Goal: Navigation & Orientation: Find specific page/section

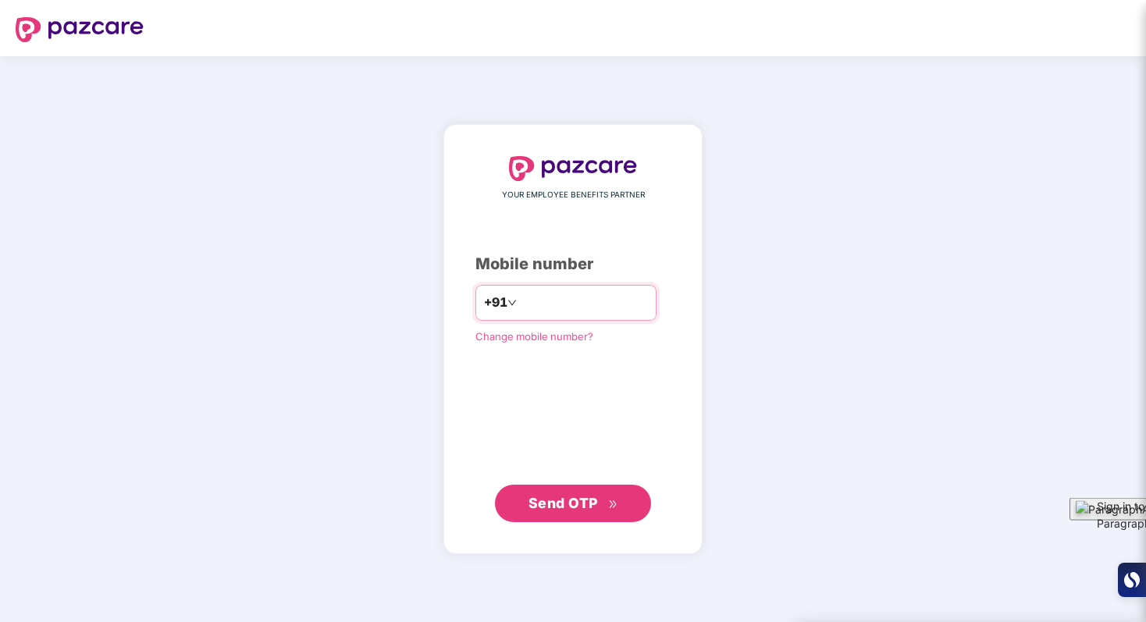
click at [567, 299] on input "number" at bounding box center [584, 302] width 128 height 25
type input "**********"
click at [574, 499] on span "Send OTP" at bounding box center [562, 503] width 69 height 16
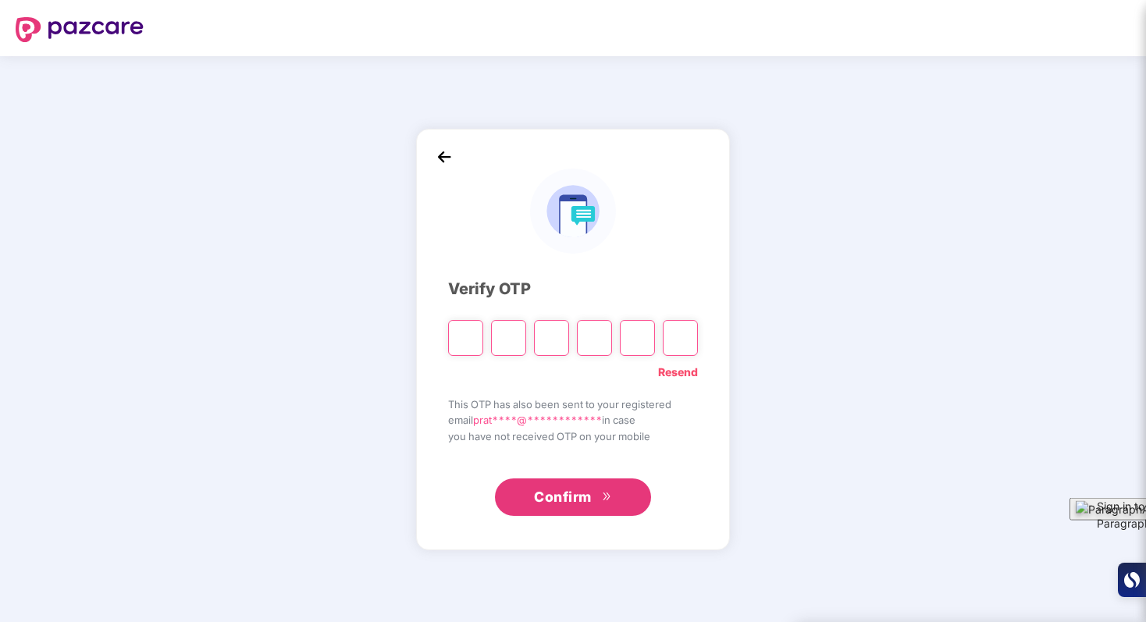
type input "*"
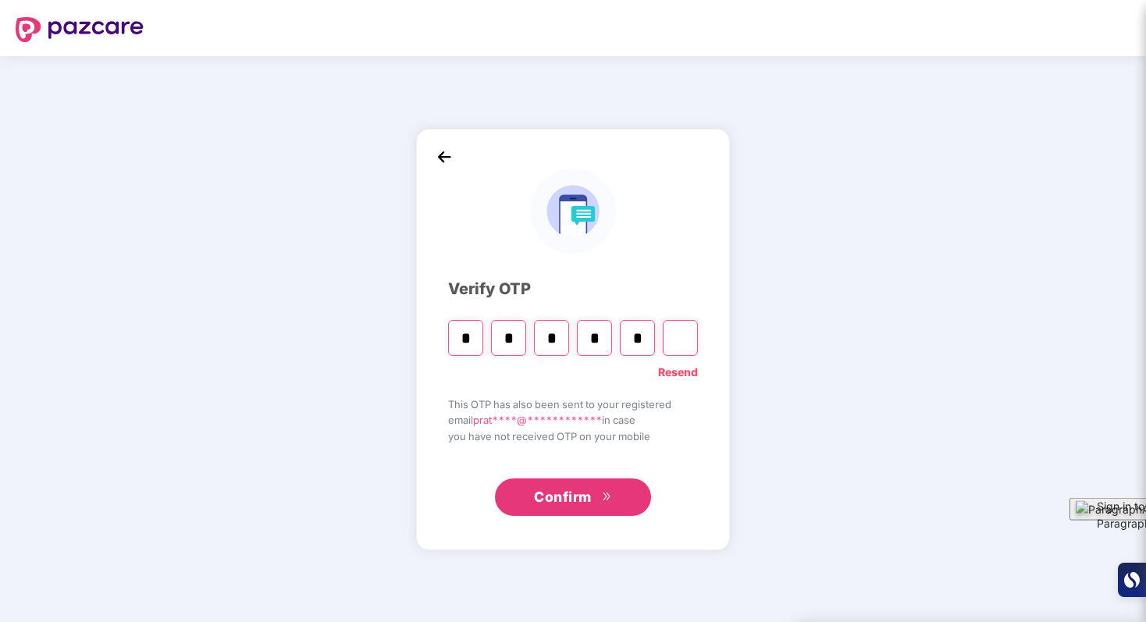
type input "*"
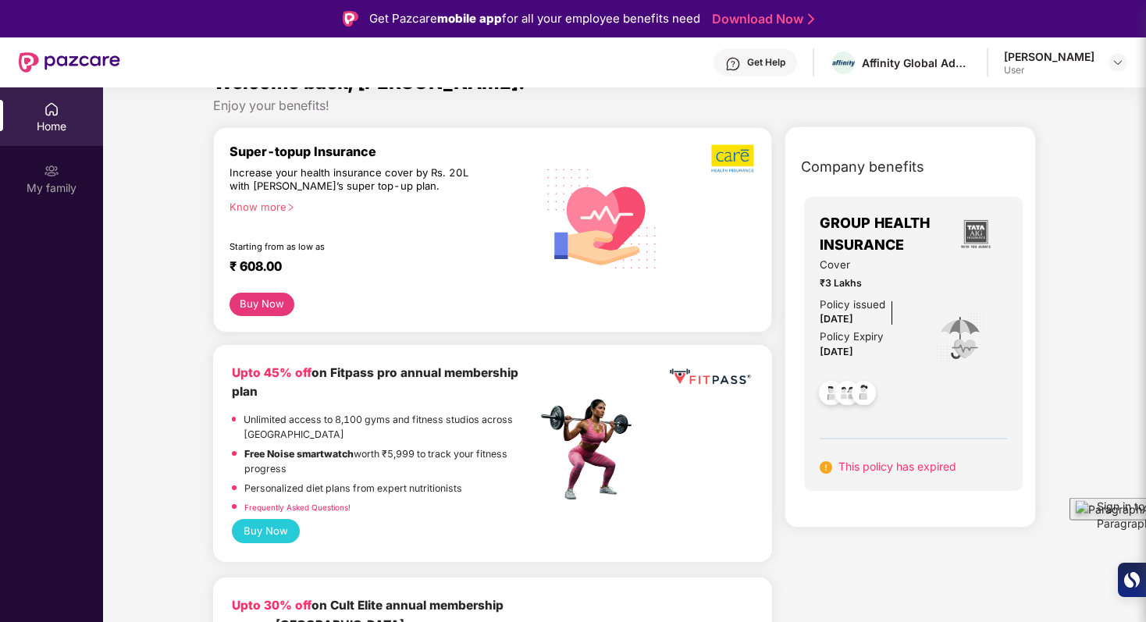
scroll to position [27, 0]
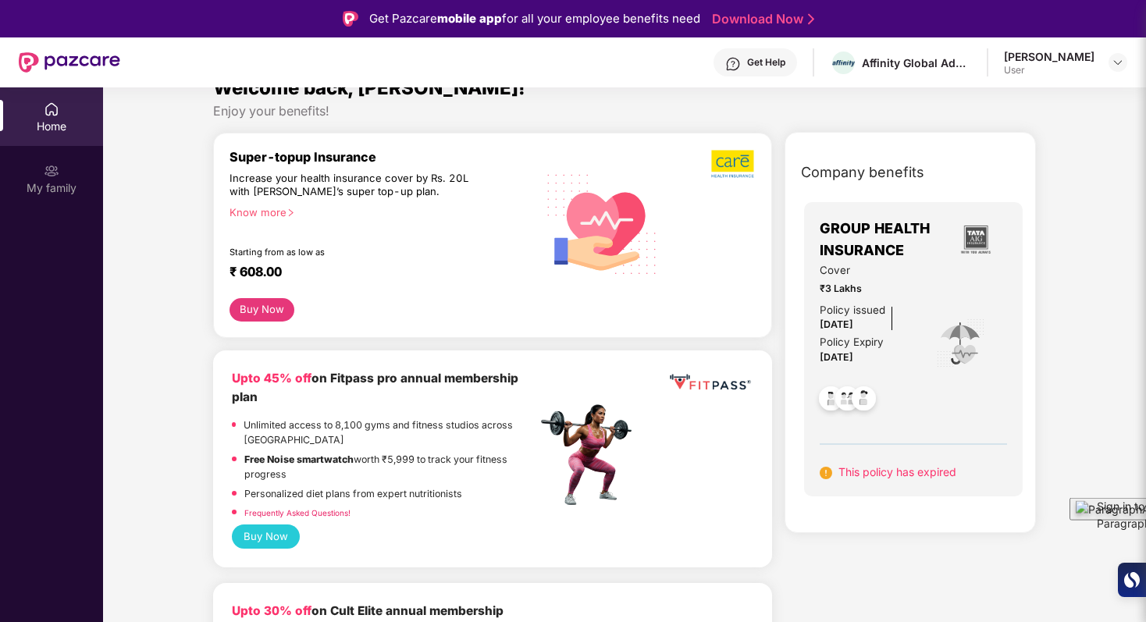
click at [855, 471] on span "This policy has expired" at bounding box center [897, 471] width 118 height 13
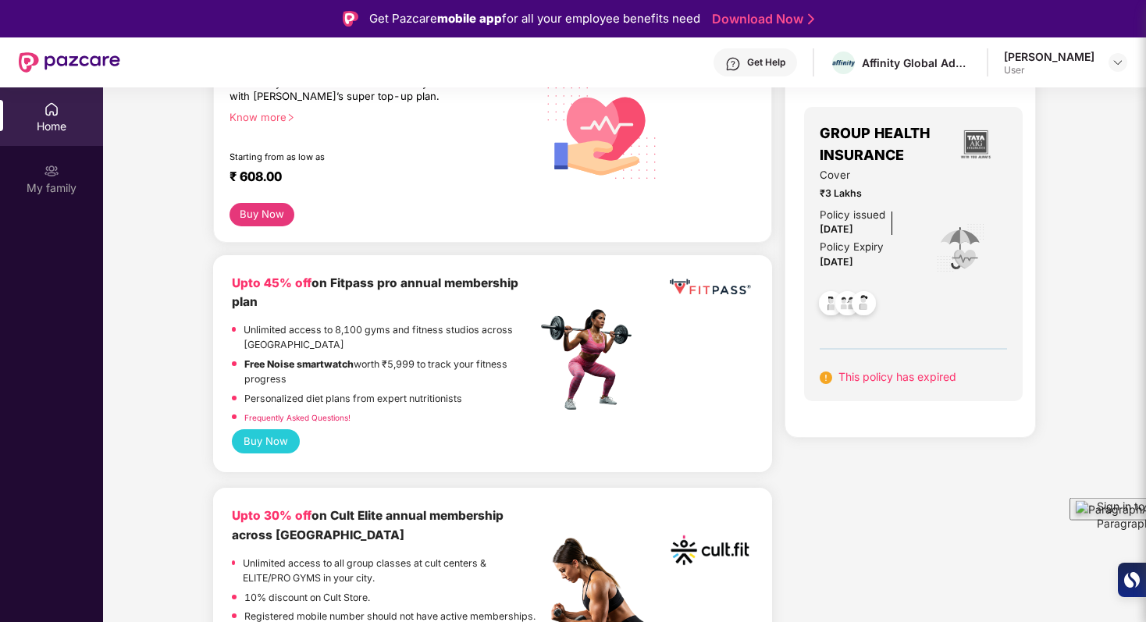
scroll to position [0, 0]
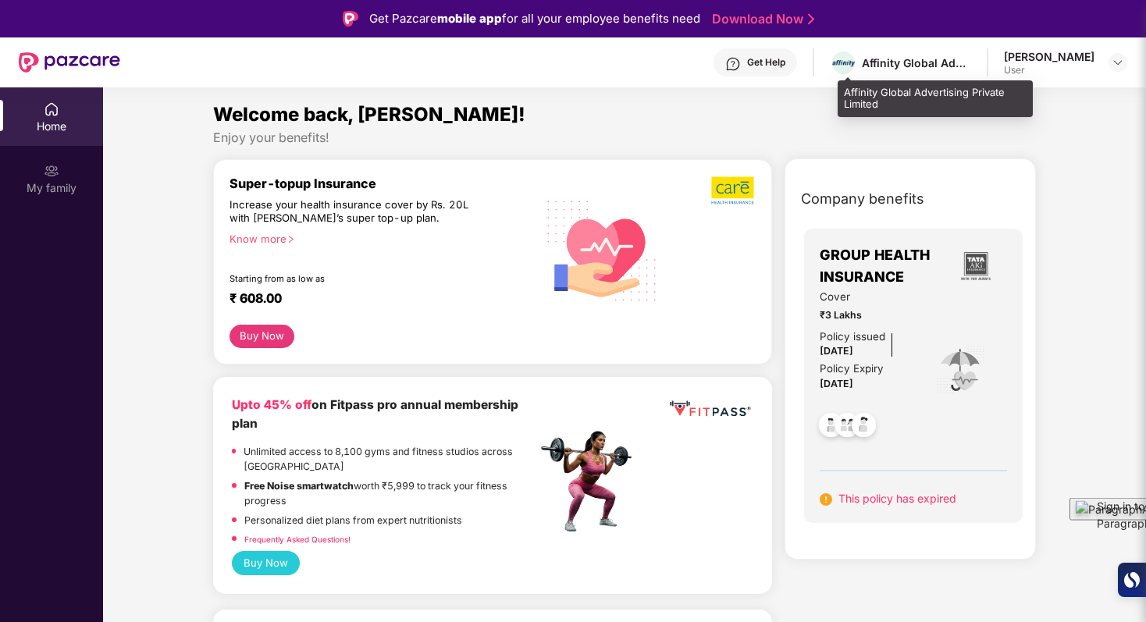
click at [900, 59] on div "Affinity Global Advertising Private Limited" at bounding box center [916, 62] width 109 height 15
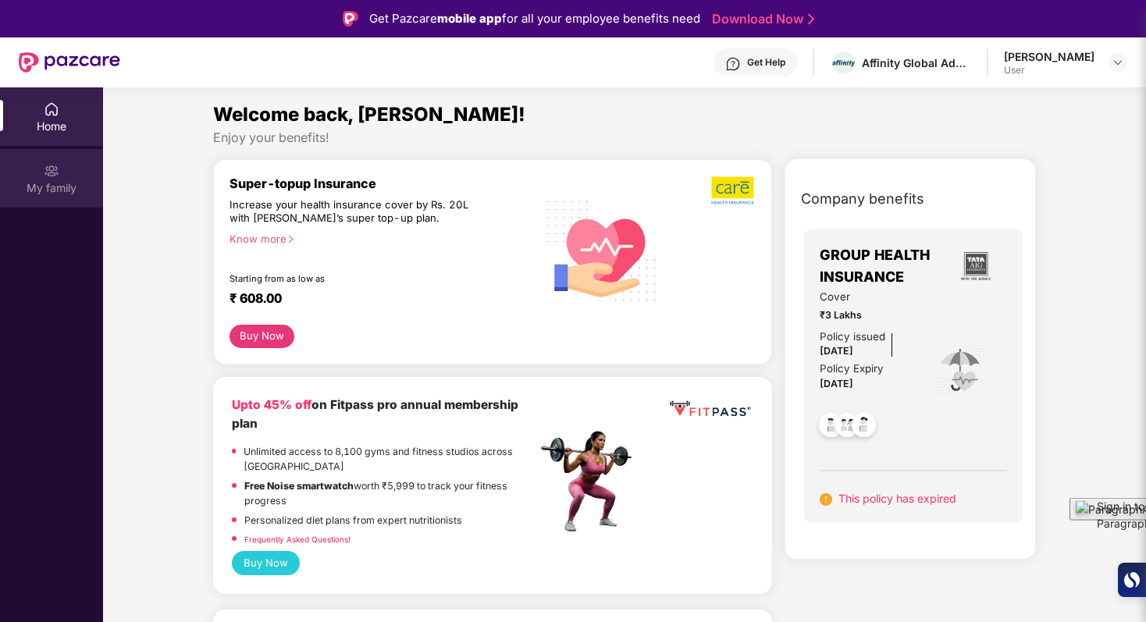
click at [56, 180] on div "My family" at bounding box center [51, 188] width 103 height 16
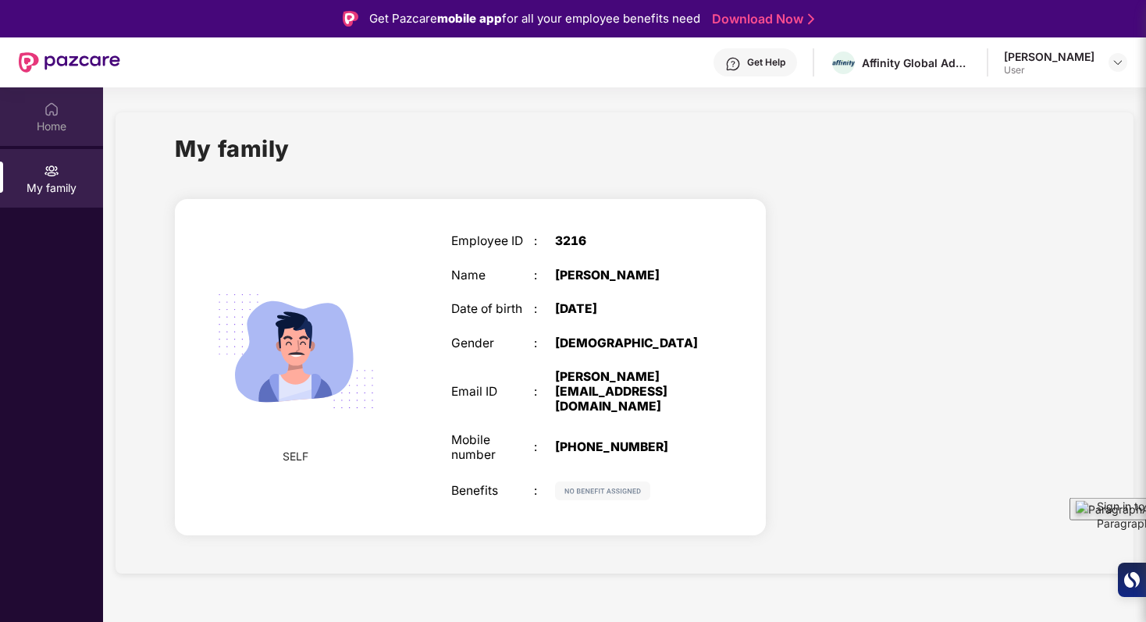
click at [52, 129] on div "Home" at bounding box center [51, 127] width 103 height 16
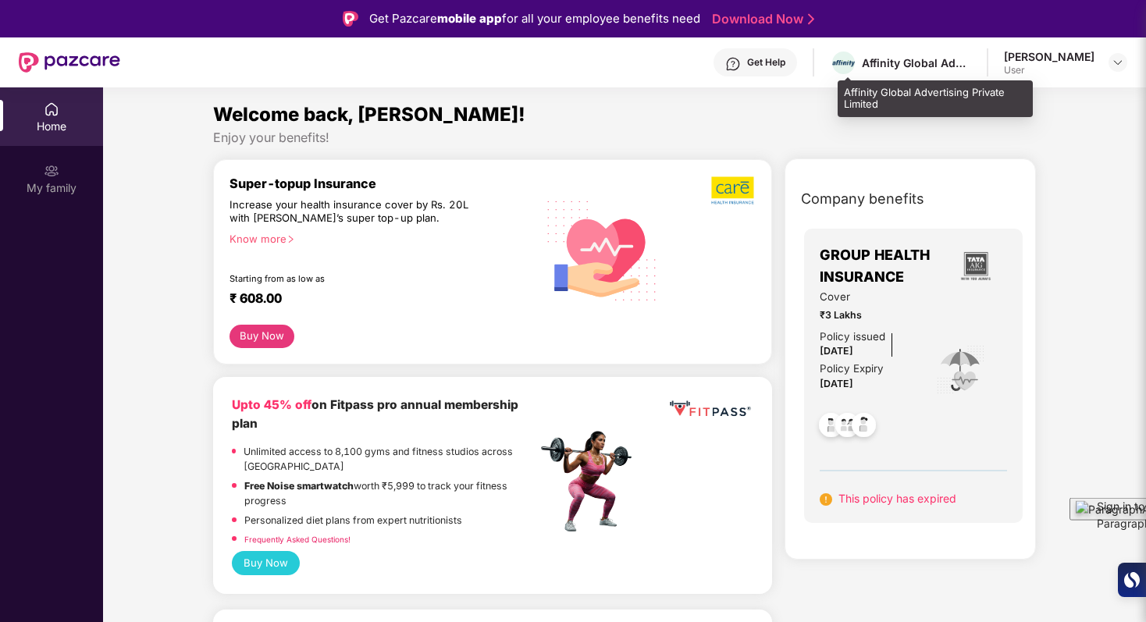
click at [905, 60] on div "Affinity Global Advertising Private Limited" at bounding box center [916, 62] width 109 height 15
click at [855, 62] on img at bounding box center [843, 63] width 23 height 6
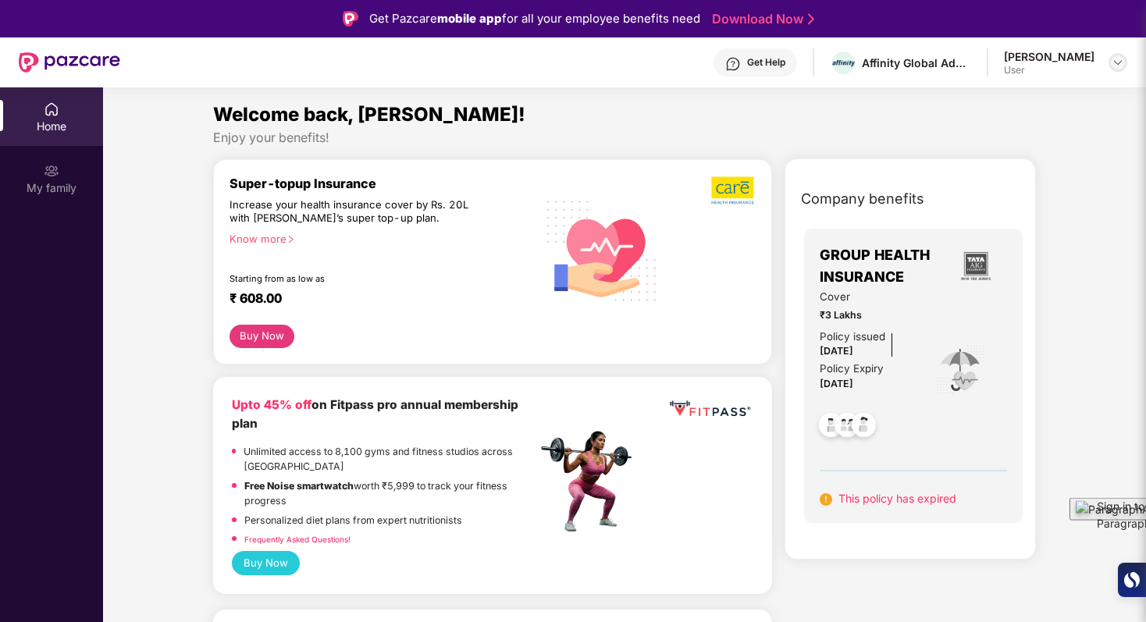
click at [1115, 64] on img at bounding box center [1117, 62] width 12 height 12
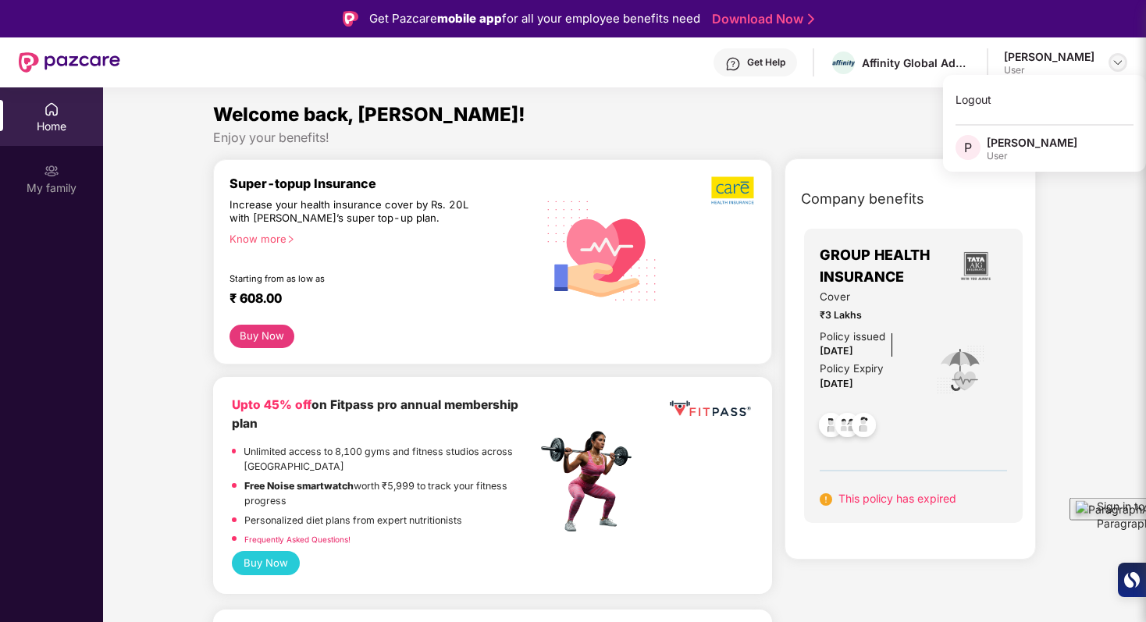
click at [1115, 64] on img at bounding box center [1117, 62] width 12 height 12
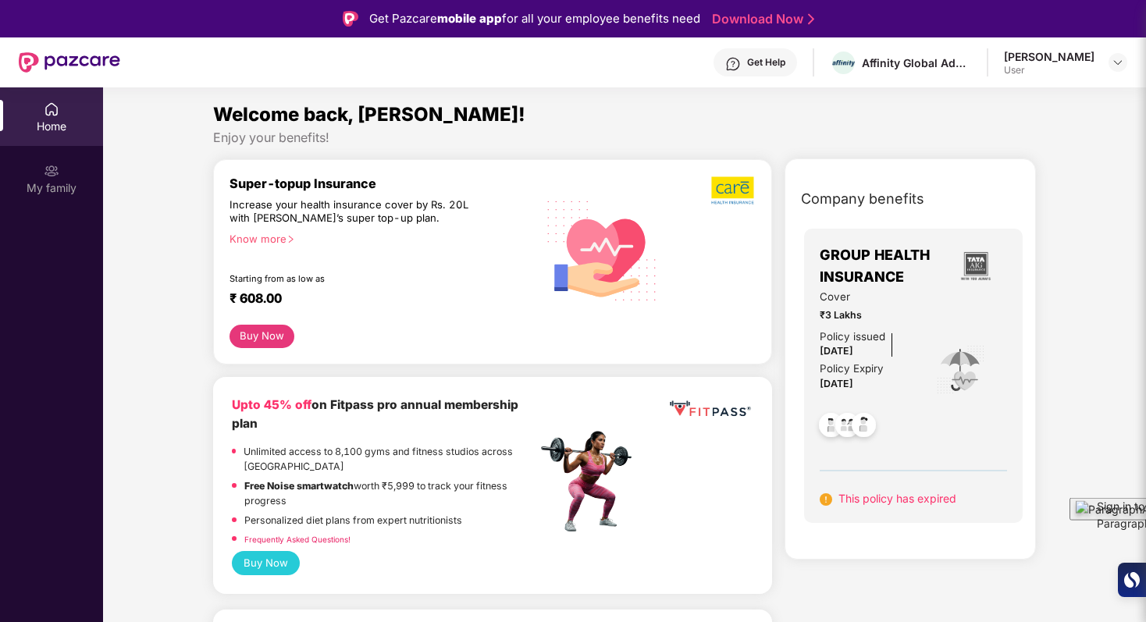
click at [827, 499] on img at bounding box center [826, 499] width 12 height 12
click at [43, 179] on div "My family" at bounding box center [51, 178] width 103 height 59
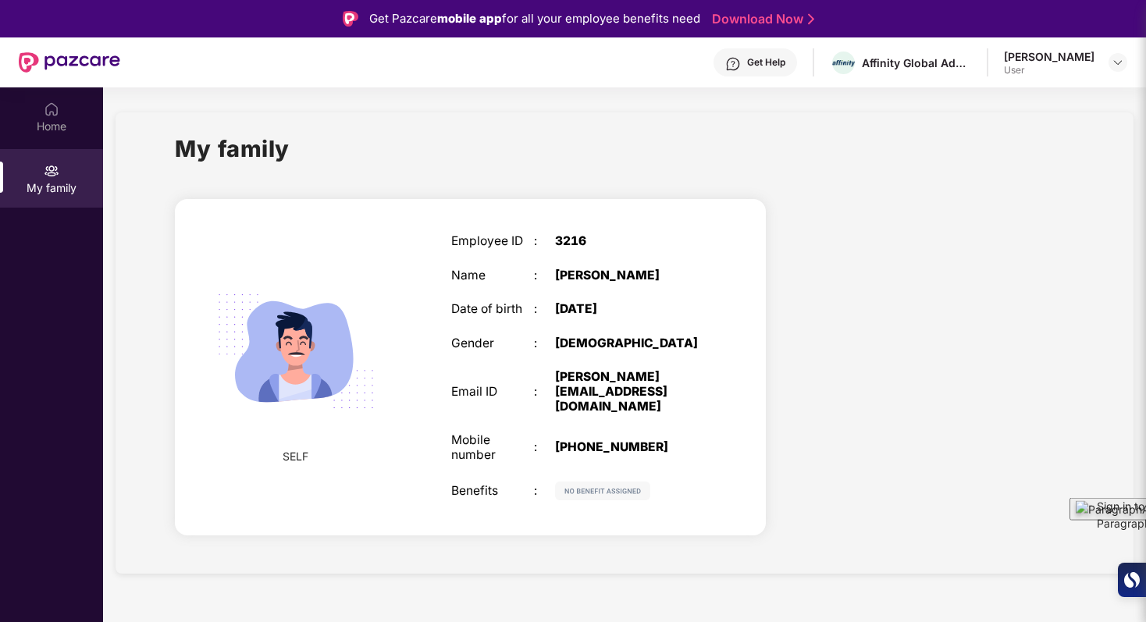
click at [588, 482] on img at bounding box center [602, 491] width 95 height 19
click at [41, 112] on div "Home" at bounding box center [51, 116] width 103 height 59
